Goal: Task Accomplishment & Management: Complete application form

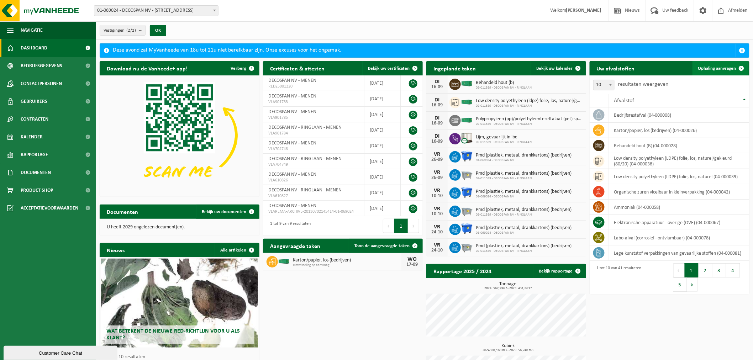
click at [726, 69] on span "Ophaling aanvragen" at bounding box center [718, 68] width 38 height 5
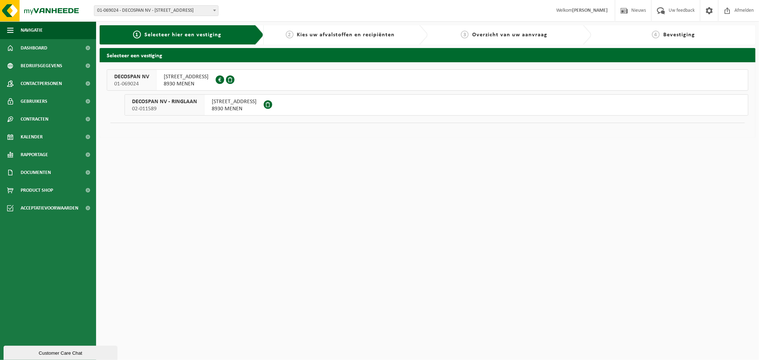
click at [159, 80] on div "[STREET_ADDRESS] 0889.710.328" at bounding box center [186, 80] width 59 height 21
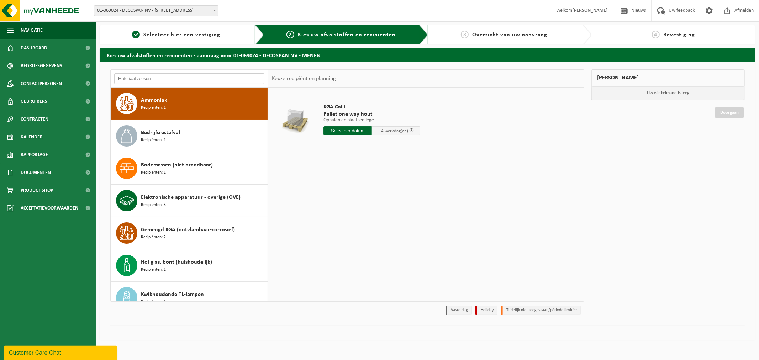
click at [161, 75] on input "text" at bounding box center [189, 78] width 150 height 11
type input "w"
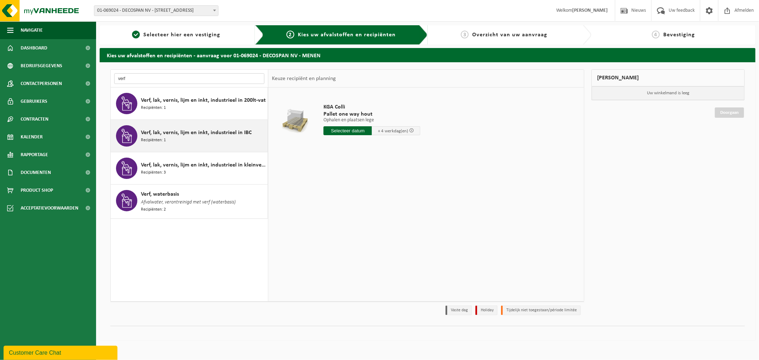
type input "verf"
click at [218, 134] on span "Verf, lak, vernis, lijm en inkt, industrieel in IBC" at bounding box center [196, 133] width 111 height 9
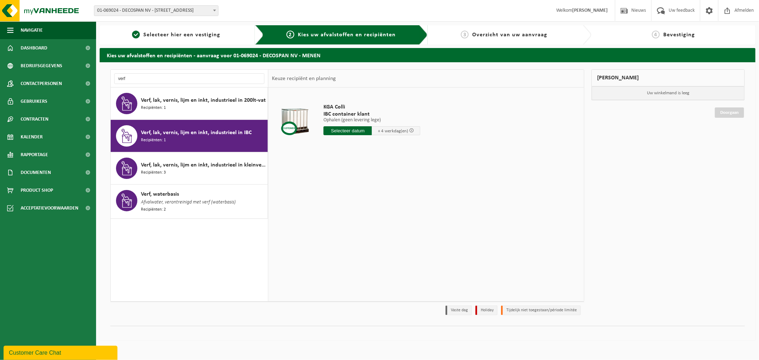
click at [352, 129] on input "text" at bounding box center [348, 130] width 48 height 9
click at [365, 195] on div "18" at bounding box center [368, 193] width 12 height 11
type input "Van 2025-09-18"
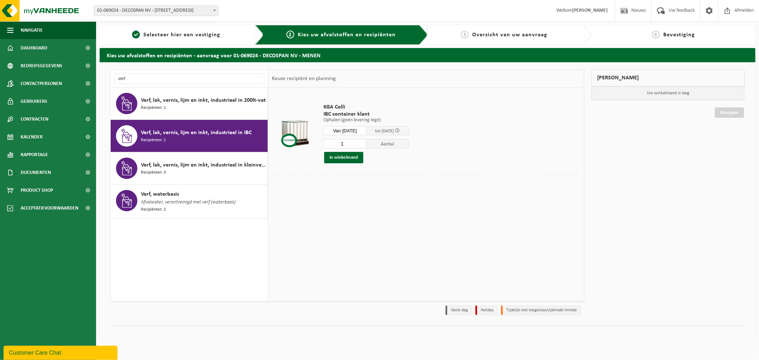
drag, startPoint x: 357, startPoint y: 145, endPoint x: 305, endPoint y: 143, distance: 52.4
click at [305, 143] on tr "KGA Colli IBC container klant Ophalen (geen levering lege) Ophalen (geen leveri…" at bounding box center [426, 133] width 309 height 85
type input "7"
click at [350, 158] on button "In winkelmand" at bounding box center [343, 157] width 39 height 11
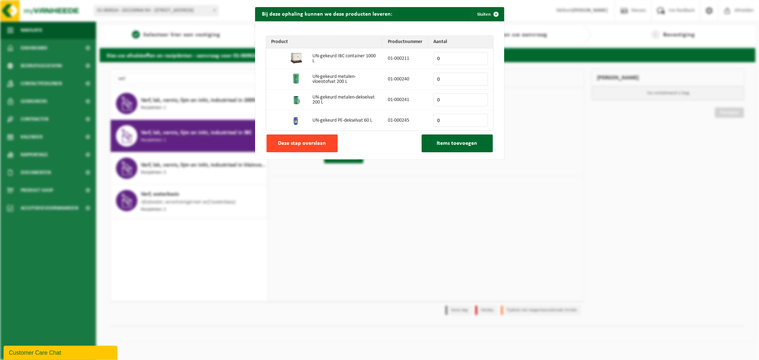
click at [281, 145] on span "Deze stap overslaan" at bounding box center [302, 144] width 48 height 6
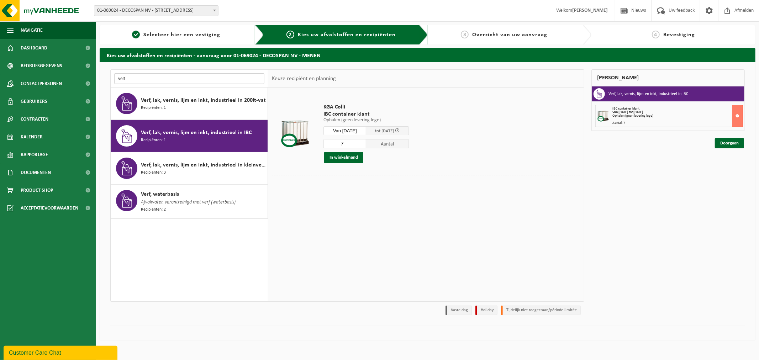
click at [129, 82] on input "verf" at bounding box center [189, 78] width 150 height 11
click at [119, 79] on input "verf" at bounding box center [189, 78] width 150 height 11
drag, startPoint x: 119, startPoint y: 79, endPoint x: 120, endPoint y: 83, distance: 4.0
click at [119, 79] on input "verf" at bounding box center [189, 78] width 150 height 11
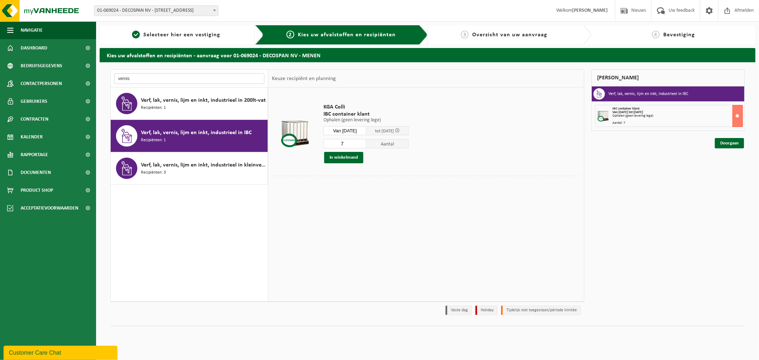
type input "vernis"
click at [203, 140] on div "Verf, lak, vernis, lijm en inkt, industrieel in IBC Recipiënten: 1" at bounding box center [203, 135] width 125 height 21
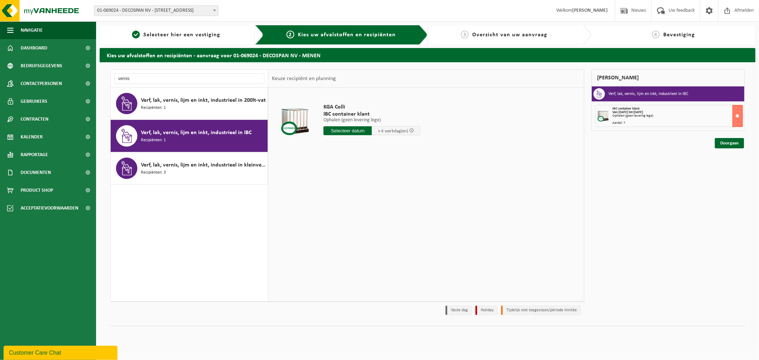
click at [350, 129] on input "text" at bounding box center [348, 130] width 48 height 9
click at [371, 193] on div "18" at bounding box center [368, 193] width 12 height 11
type input "Van 2025-09-18"
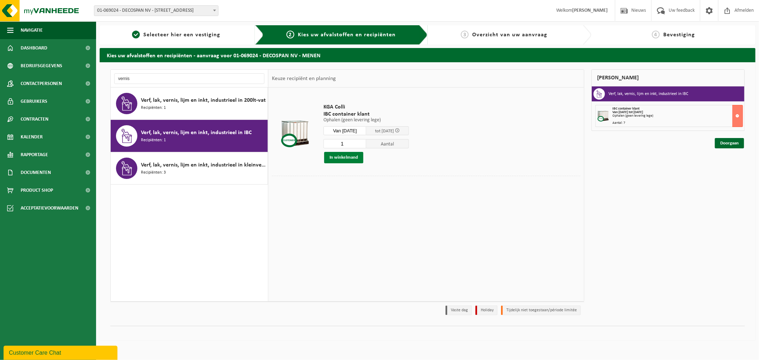
click at [352, 158] on button "In winkelmand" at bounding box center [343, 157] width 39 height 11
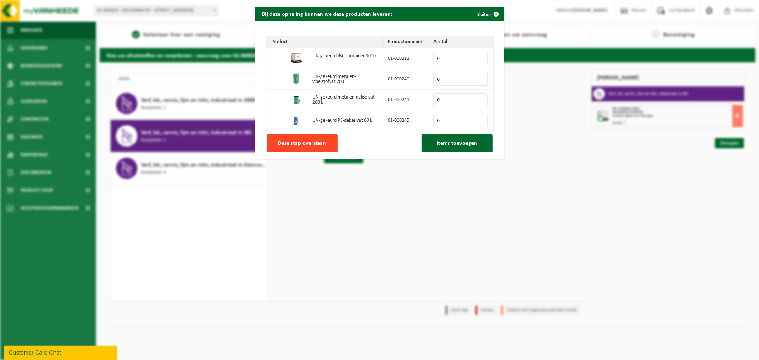
click at [323, 145] on button "Deze stap overslaan" at bounding box center [302, 144] width 71 height 18
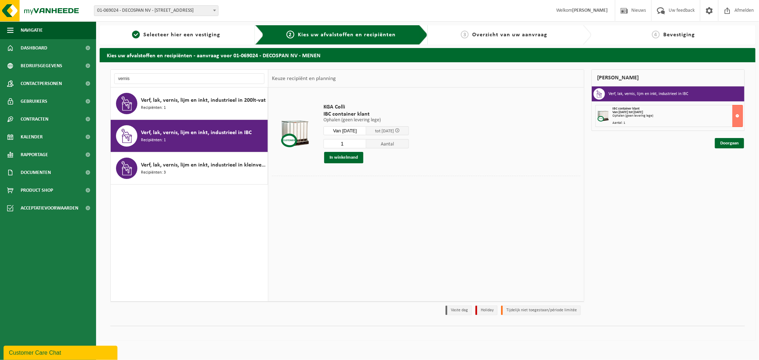
click at [671, 122] on div "Aantal: 1" at bounding box center [678, 123] width 130 height 4
click at [645, 114] on div "Ophalen (geen levering lege)" at bounding box center [678, 116] width 130 height 4
click at [738, 113] on button at bounding box center [738, 116] width 11 height 22
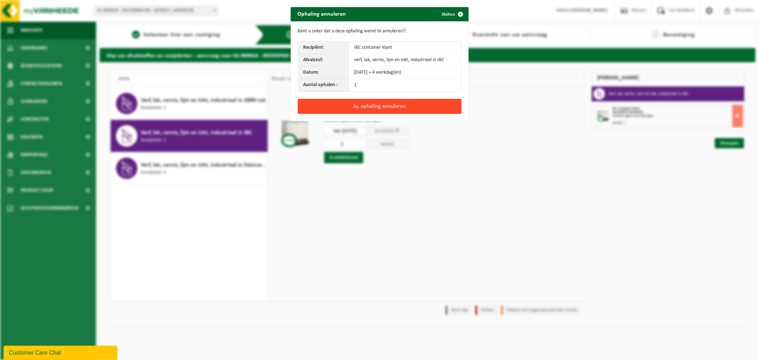
click at [400, 112] on button "Ja, ophaling annuleren" at bounding box center [380, 106] width 164 height 15
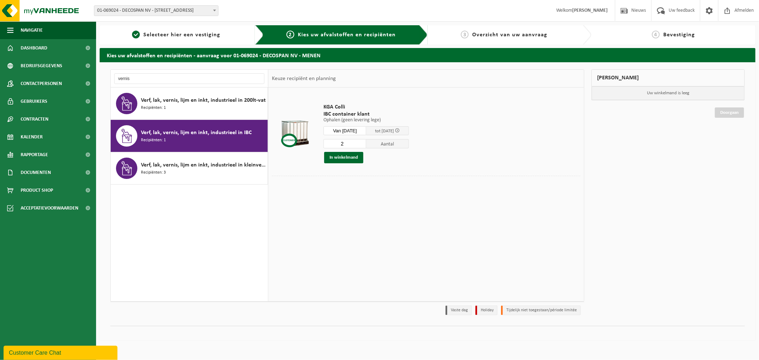
click at [365, 141] on input "2" at bounding box center [345, 143] width 43 height 9
click at [365, 140] on input "2" at bounding box center [345, 143] width 43 height 9
click at [365, 141] on input "3" at bounding box center [345, 143] width 43 height 9
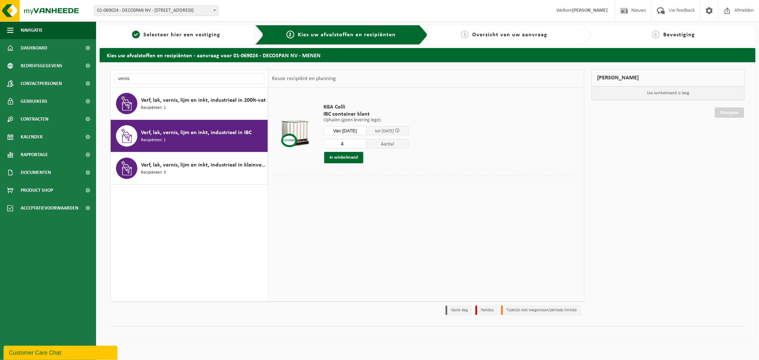
click at [365, 142] on input "4" at bounding box center [345, 143] width 43 height 9
click at [366, 142] on input "5" at bounding box center [345, 143] width 43 height 9
click at [366, 142] on input "6" at bounding box center [345, 143] width 43 height 9
click at [366, 142] on input "7" at bounding box center [345, 143] width 43 height 9
type input "8"
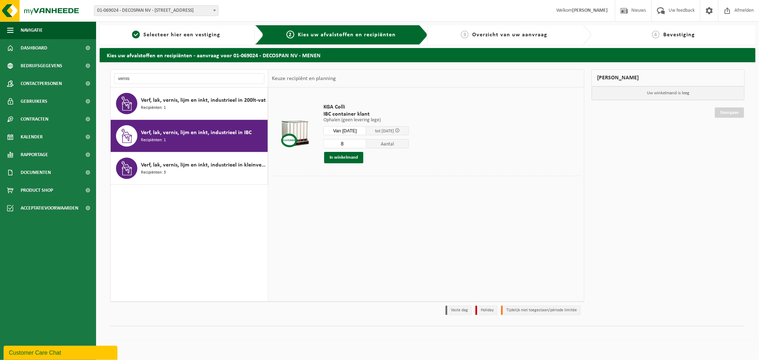
click at [366, 142] on input "8" at bounding box center [345, 143] width 43 height 9
click at [346, 158] on button "In winkelmand" at bounding box center [343, 157] width 39 height 11
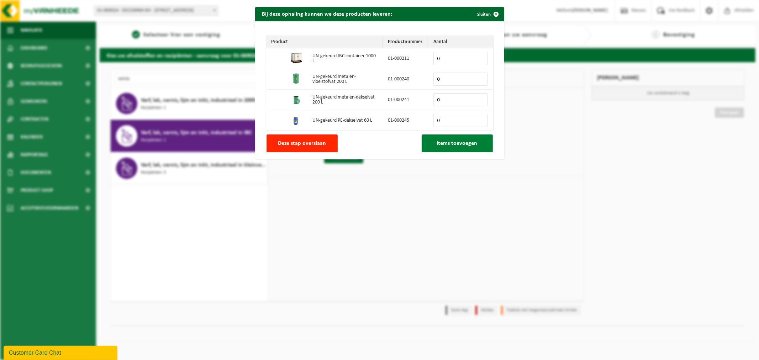
click at [442, 143] on span "Items toevoegen" at bounding box center [457, 144] width 41 height 6
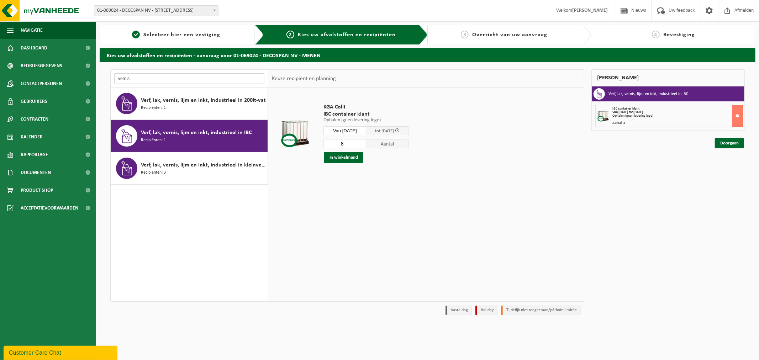
click at [257, 82] on input "vernis" at bounding box center [189, 78] width 150 height 11
click at [249, 79] on input "vernis" at bounding box center [189, 78] width 150 height 11
type input "v"
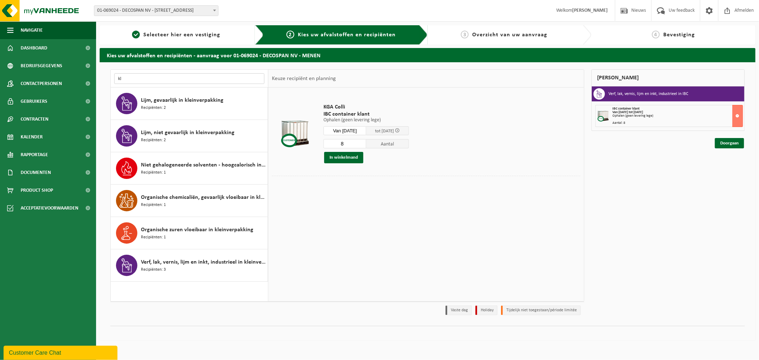
type input "k"
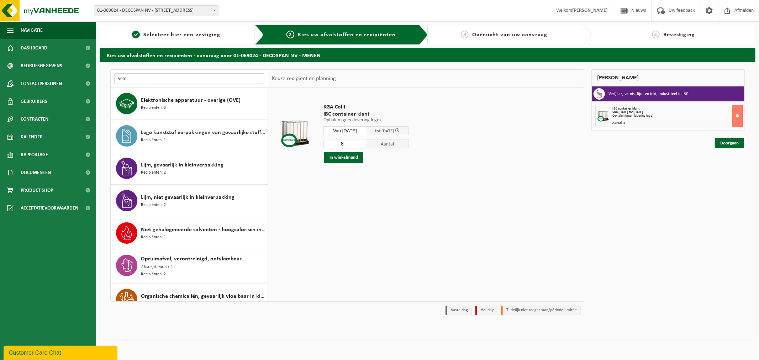
type input "vernis"
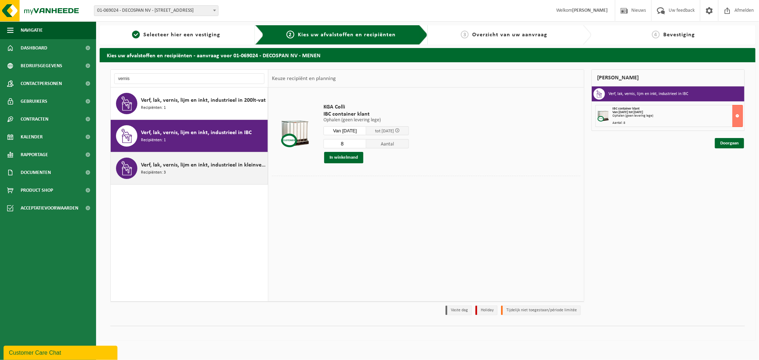
click at [184, 175] on div "Verf, lak, vernis, lijm en inkt, industrieel in kleinverpakking Recipiënten: 3" at bounding box center [203, 168] width 125 height 21
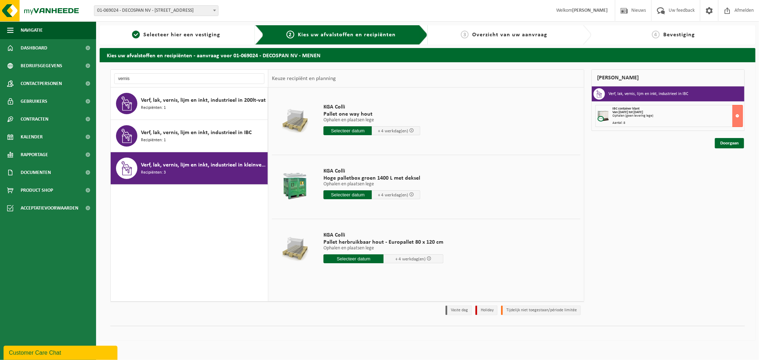
click at [349, 198] on input "text" at bounding box center [348, 194] width 48 height 9
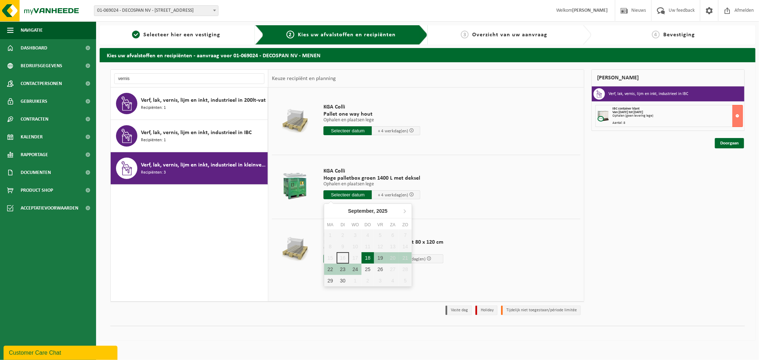
click at [365, 256] on div "18" at bounding box center [368, 257] width 12 height 11
type input "Van 2025-09-18"
type input "2025-09-18"
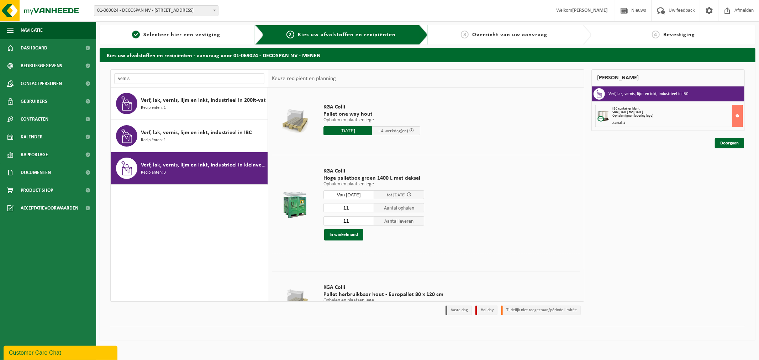
drag, startPoint x: 356, startPoint y: 208, endPoint x: 291, endPoint y: 218, distance: 66.5
click at [291, 218] on tr "KGA Colli Hoge palletbox groen 1400 L met deksel Ophalen en plaatsen lege Ophal…" at bounding box center [426, 204] width 309 height 98
type input "6"
click at [345, 236] on button "In winkelmand" at bounding box center [343, 234] width 39 height 11
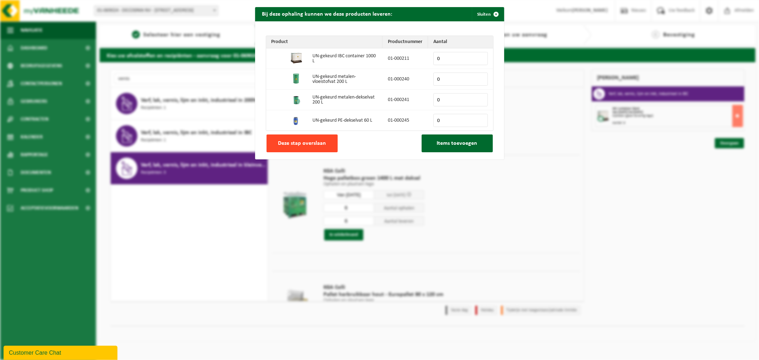
click at [308, 146] on span "Deze stap overslaan" at bounding box center [302, 144] width 48 height 6
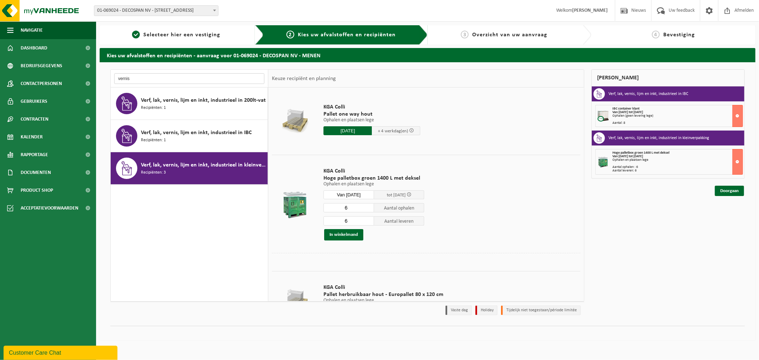
click at [223, 78] on input "vernis" at bounding box center [189, 78] width 150 height 11
click at [240, 80] on input "vernis" at bounding box center [189, 78] width 150 height 11
click at [232, 140] on div "Verf, lak, vernis, lijm en inkt, industrieel in IBC Recipiënten: 1" at bounding box center [203, 135] width 125 height 21
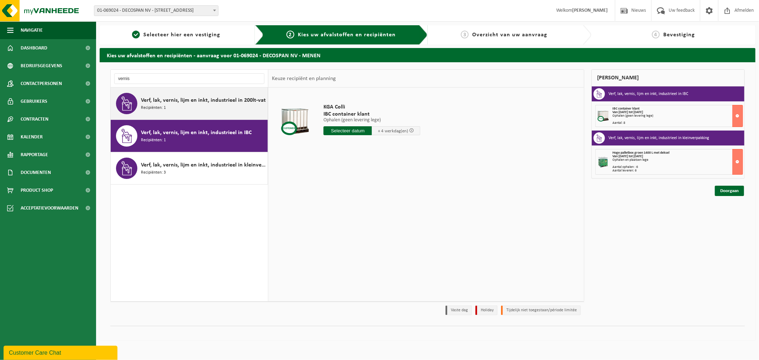
click at [225, 108] on div "Verf, lak, vernis, lijm en inkt, industrieel in 200lt-vat Recipiënten: 1" at bounding box center [203, 103] width 125 height 21
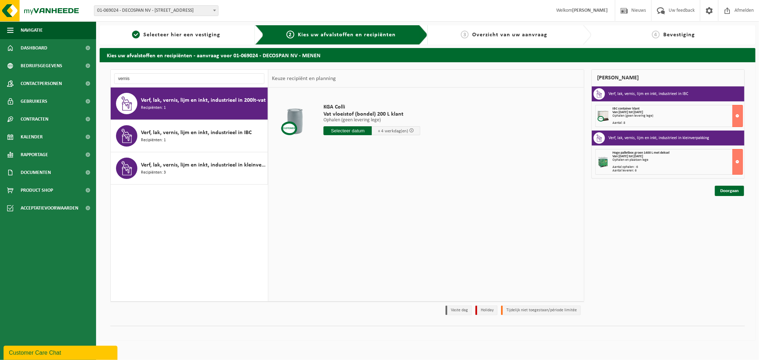
click at [341, 132] on input "text" at bounding box center [348, 130] width 48 height 9
click at [369, 193] on div "18" at bounding box center [368, 193] width 12 height 11
type input "Van 2025-09-18"
click at [354, 143] on input "1" at bounding box center [345, 143] width 43 height 9
type input "12"
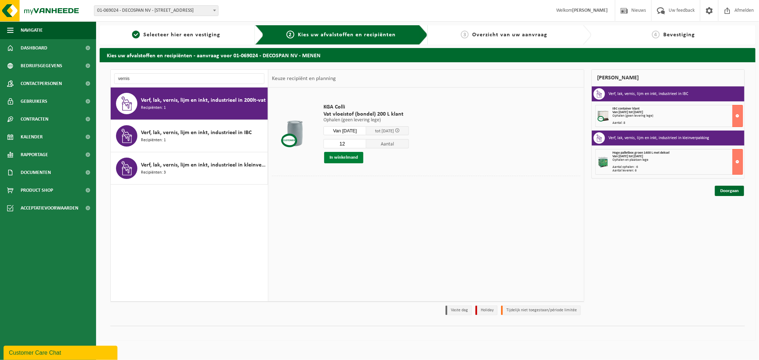
click at [348, 161] on button "In winkelmand" at bounding box center [343, 157] width 39 height 11
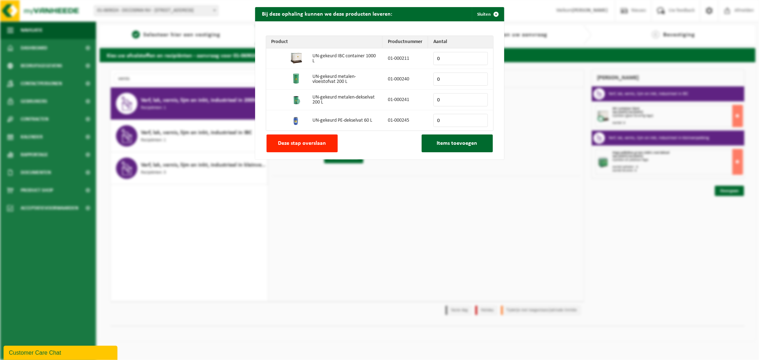
click at [451, 103] on input "0" at bounding box center [461, 99] width 54 height 13
drag, startPoint x: 459, startPoint y: 97, endPoint x: 434, endPoint y: 100, distance: 25.1
click at [434, 100] on input "0" at bounding box center [461, 99] width 54 height 13
type input "12"
click at [447, 145] on span "Items toevoegen" at bounding box center [457, 144] width 41 height 6
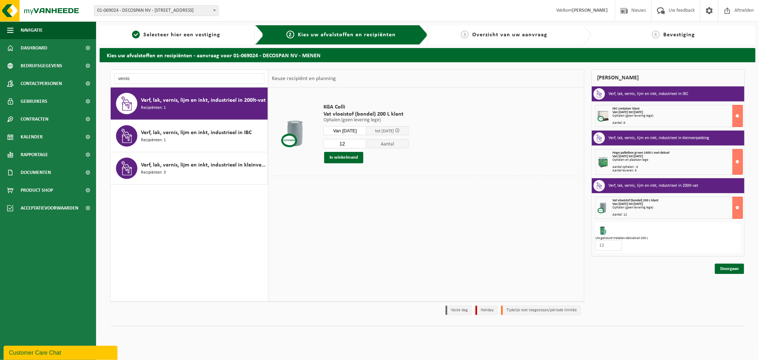
click at [628, 209] on div "Ophalen (geen levering lege)" at bounding box center [678, 208] width 130 height 4
click at [739, 213] on button at bounding box center [738, 208] width 11 height 22
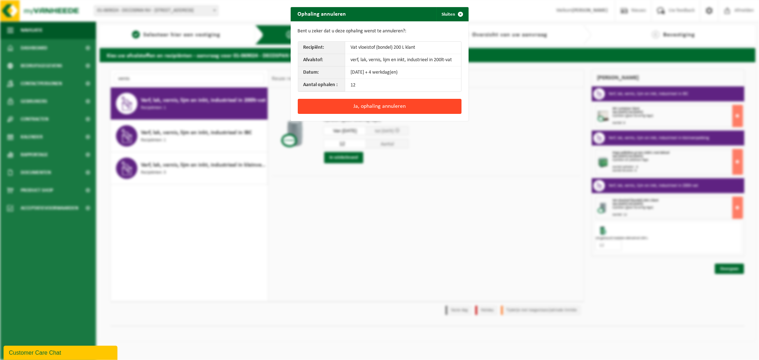
click at [414, 101] on button "Ja, ophaling annuleren" at bounding box center [380, 106] width 164 height 15
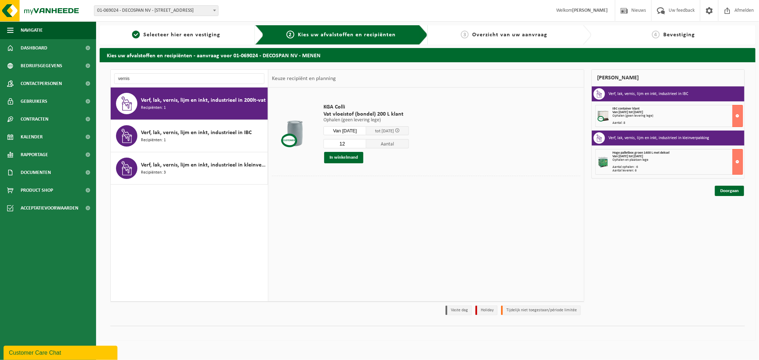
click at [357, 140] on input "12" at bounding box center [345, 143] width 43 height 9
click at [365, 142] on input "13" at bounding box center [345, 143] width 43 height 9
click at [365, 142] on input "14" at bounding box center [345, 143] width 43 height 9
click at [365, 142] on input "15" at bounding box center [345, 143] width 43 height 9
type input "16"
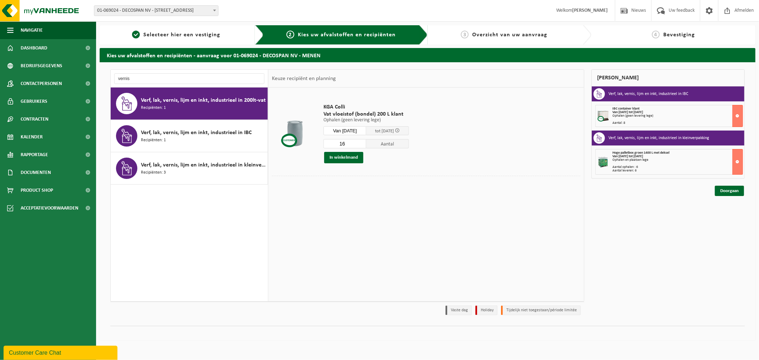
click at [365, 142] on input "16" at bounding box center [345, 143] width 43 height 9
click at [351, 154] on button "In winkelmand" at bounding box center [343, 157] width 39 height 11
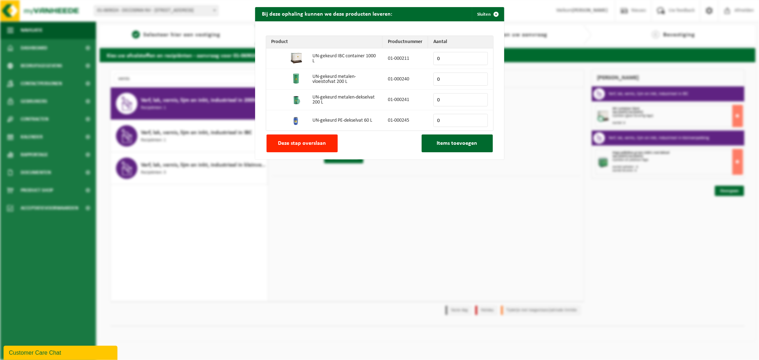
click at [452, 104] on input "0" at bounding box center [461, 99] width 54 height 13
type input "16"
click at [451, 142] on span "Items toevoegen" at bounding box center [457, 144] width 41 height 6
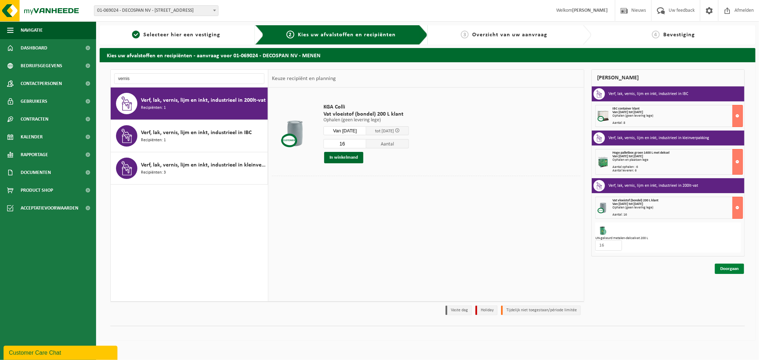
click at [735, 269] on link "Doorgaan" at bounding box center [729, 269] width 29 height 10
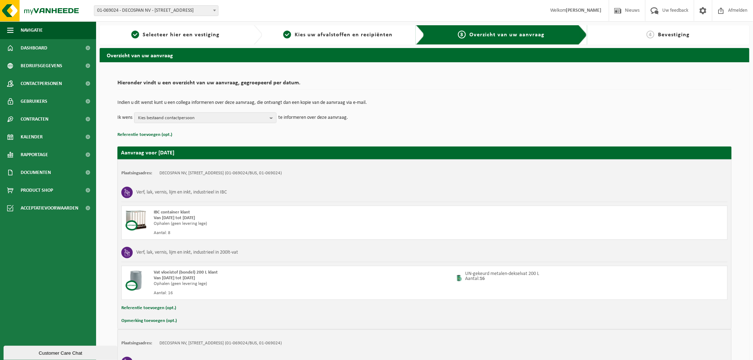
scroll to position [122, 0]
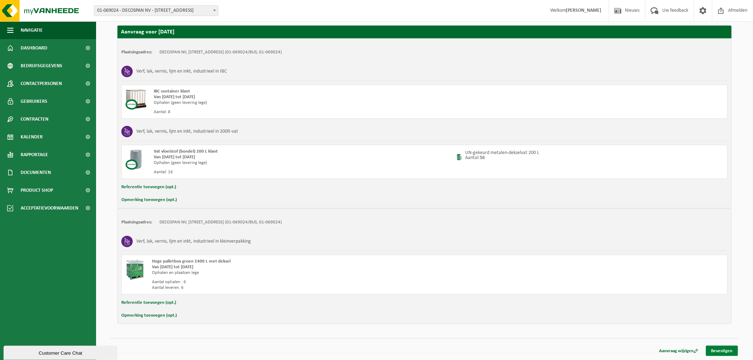
click at [734, 353] on link "Bevestigen" at bounding box center [722, 351] width 32 height 10
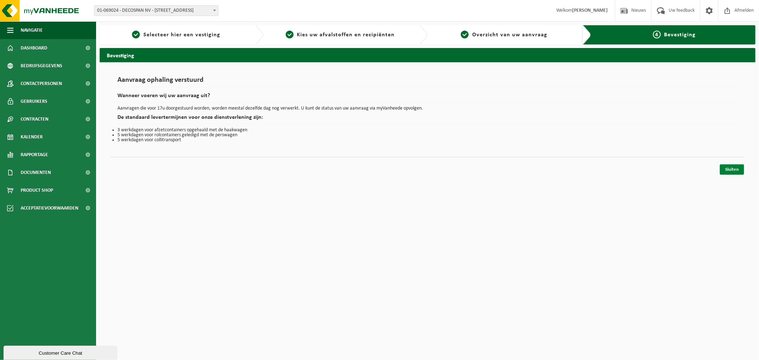
click at [731, 170] on link "Sluiten" at bounding box center [732, 169] width 24 height 10
